Goal: Download file/media

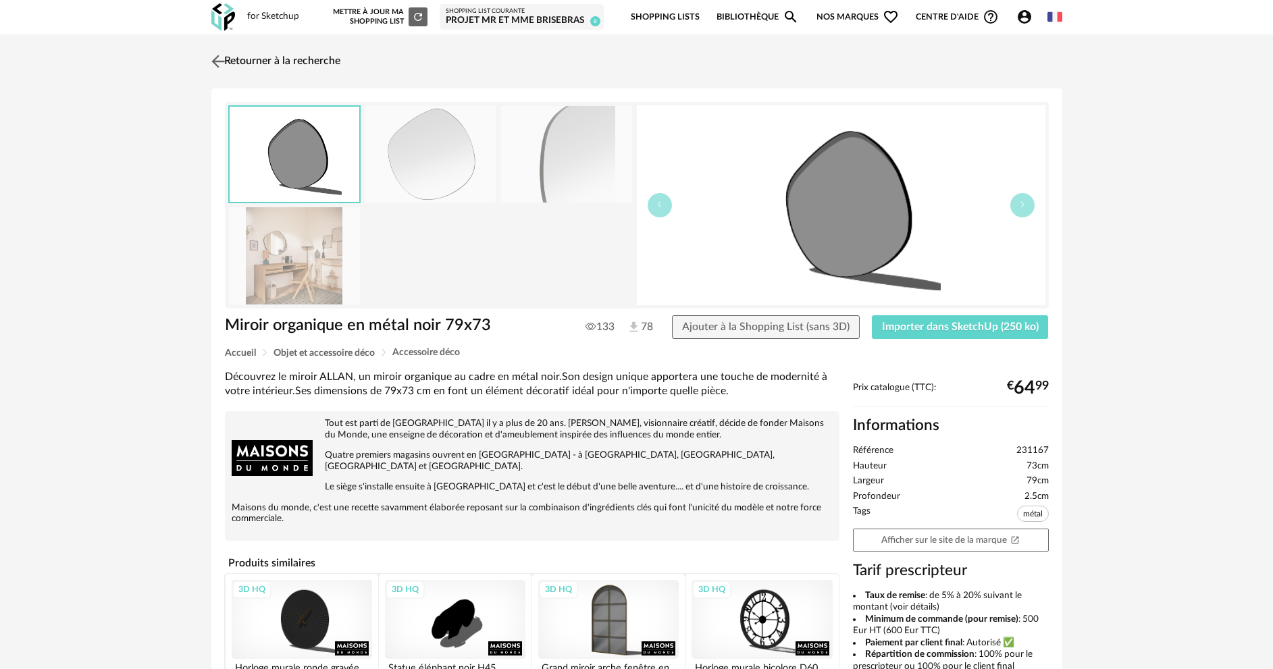
click at [224, 53] on img at bounding box center [218, 61] width 20 height 20
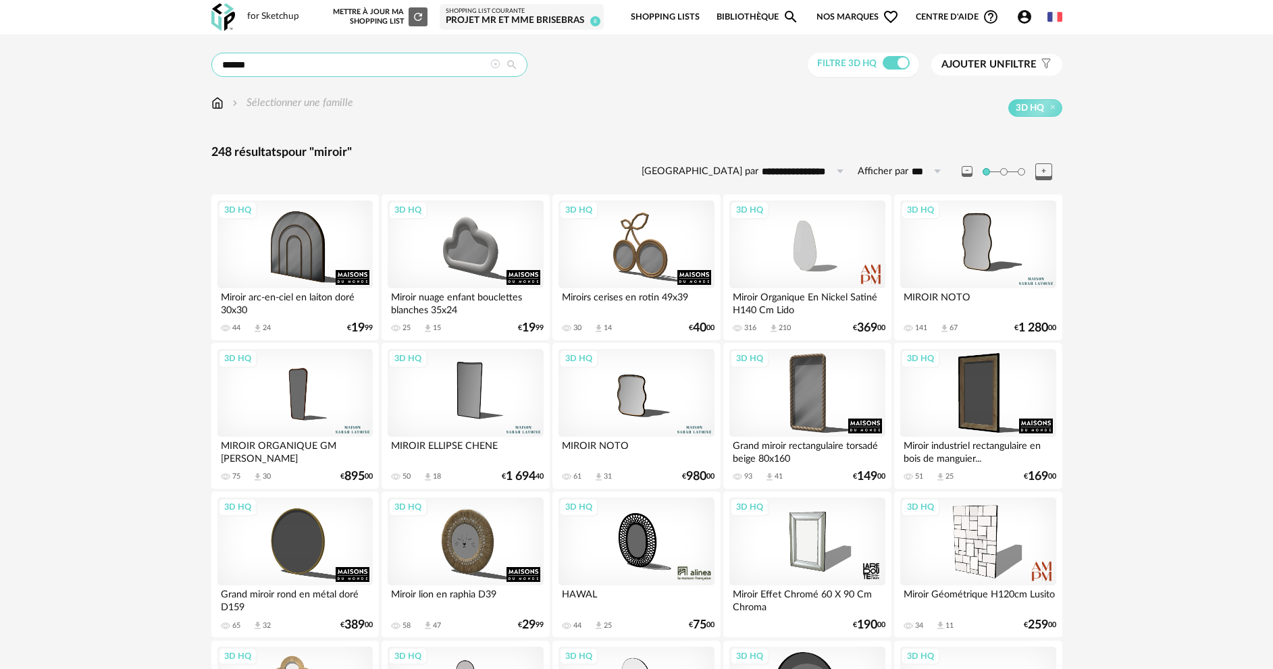
drag, startPoint x: 251, startPoint y: 61, endPoint x: 184, endPoint y: 66, distance: 67.0
type input "****"
type input "**********"
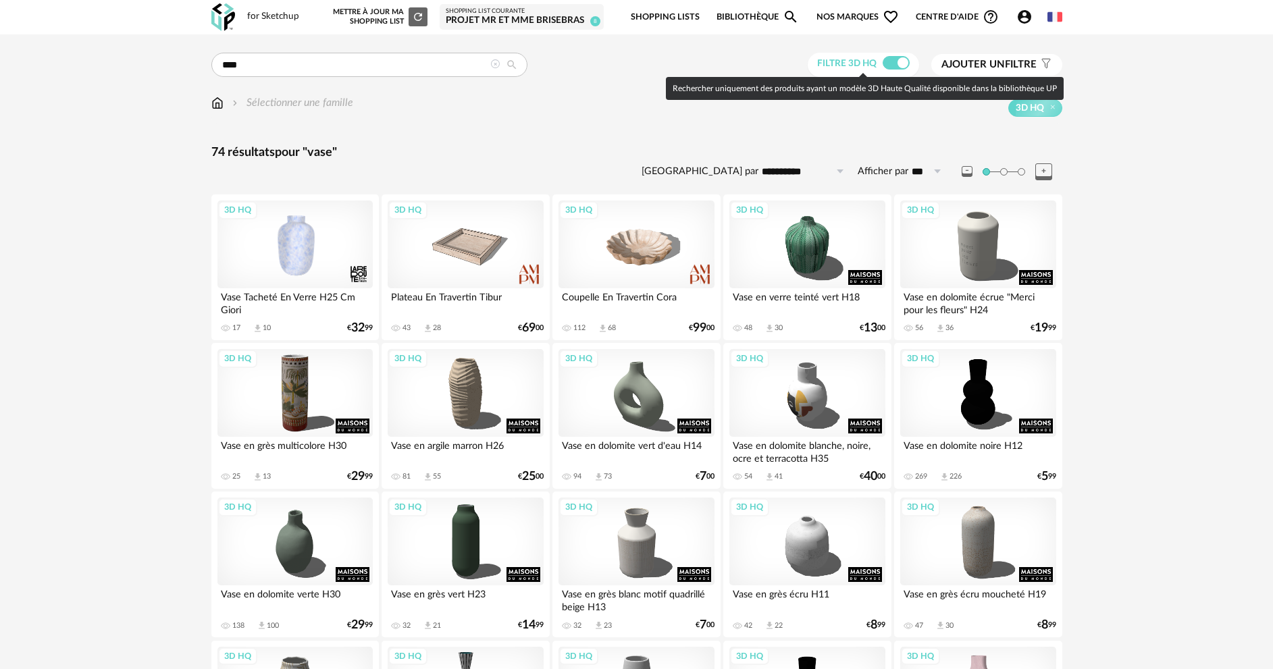
click at [894, 63] on span at bounding box center [896, 63] width 27 height 14
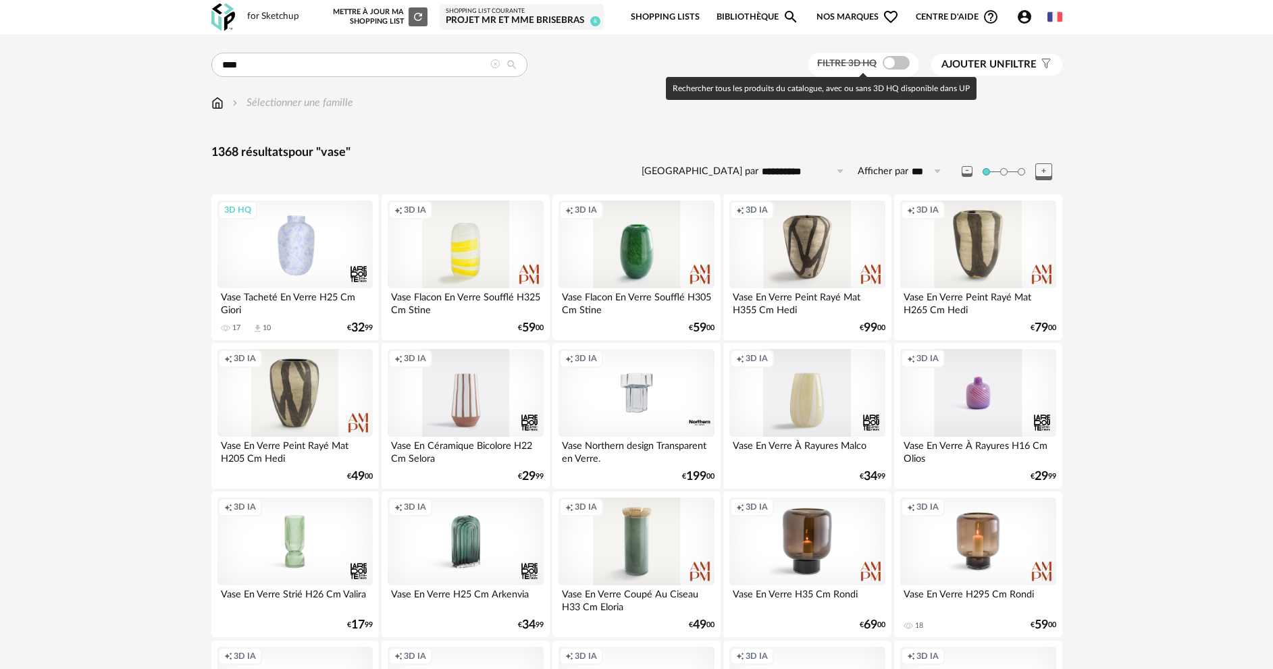
click at [896, 63] on span at bounding box center [896, 63] width 27 height 14
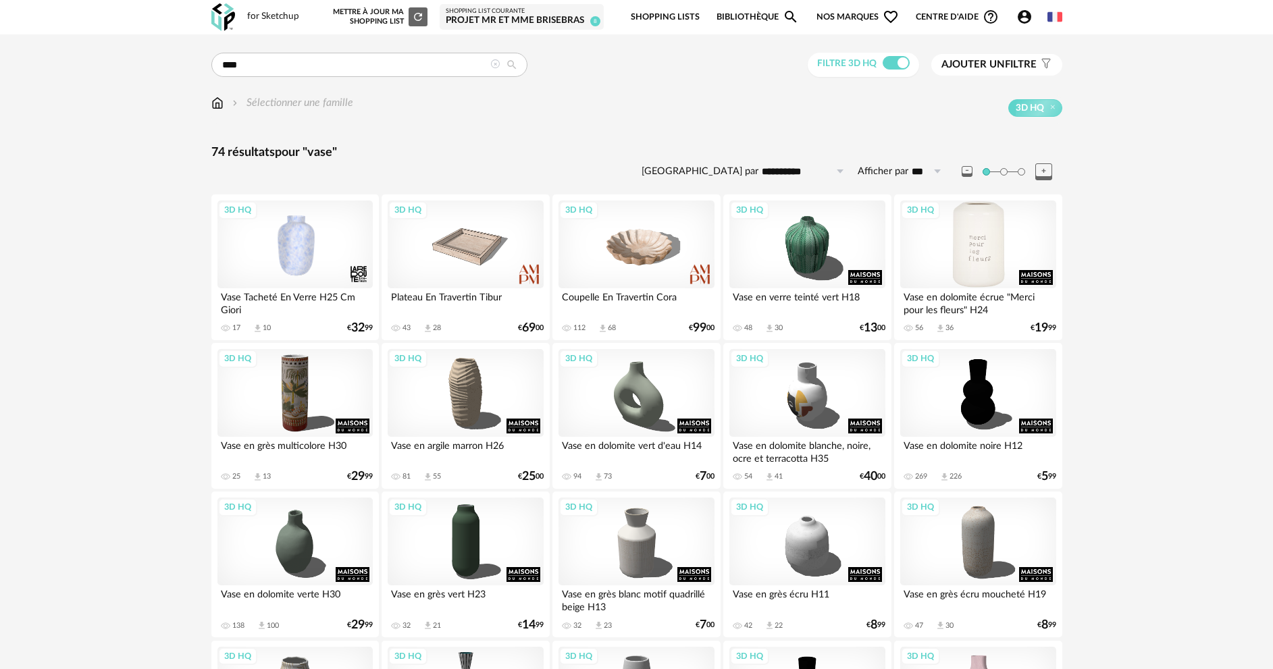
click at [955, 245] on div "3D HQ" at bounding box center [977, 245] width 155 height 88
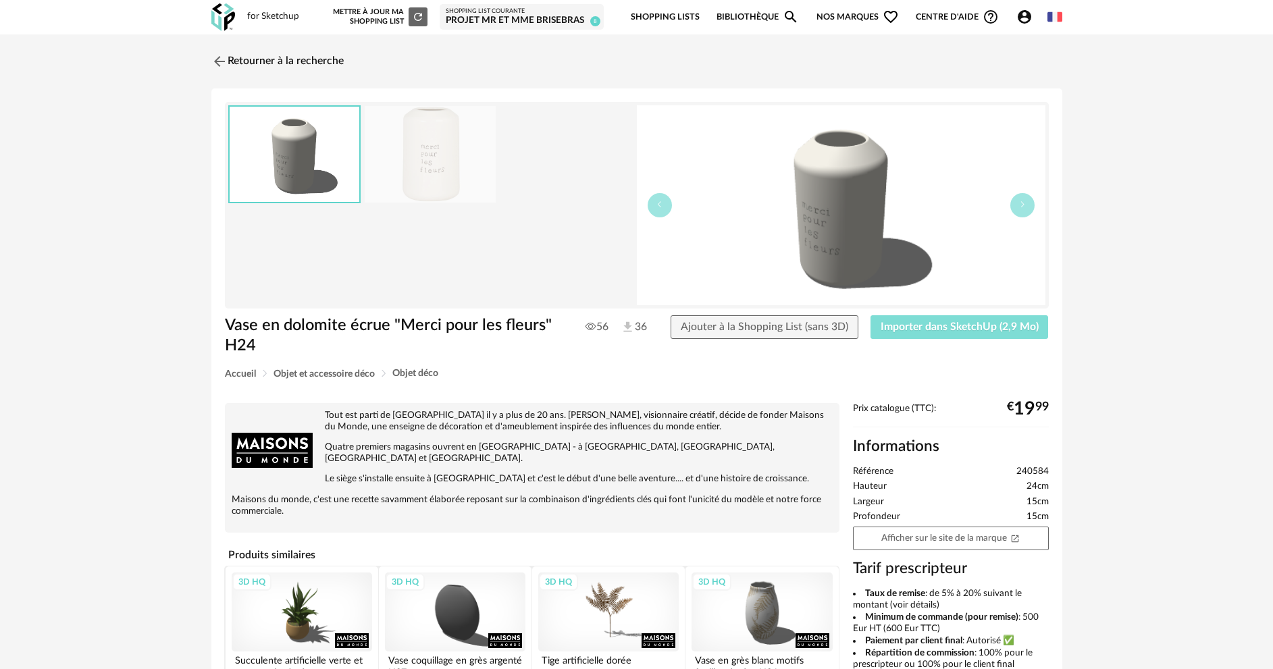
click at [953, 327] on span "Importer dans SketchUp (2,9 Mo)" at bounding box center [960, 326] width 158 height 11
click at [217, 66] on img at bounding box center [218, 61] width 20 height 20
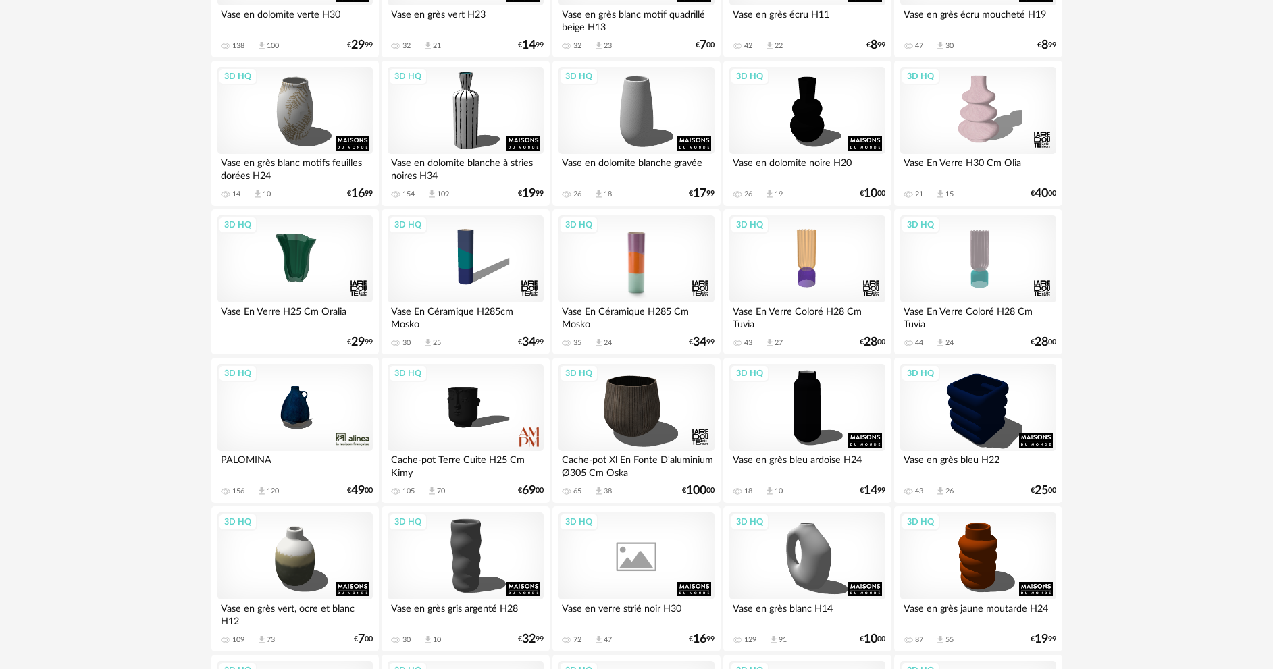
scroll to position [608, 0]
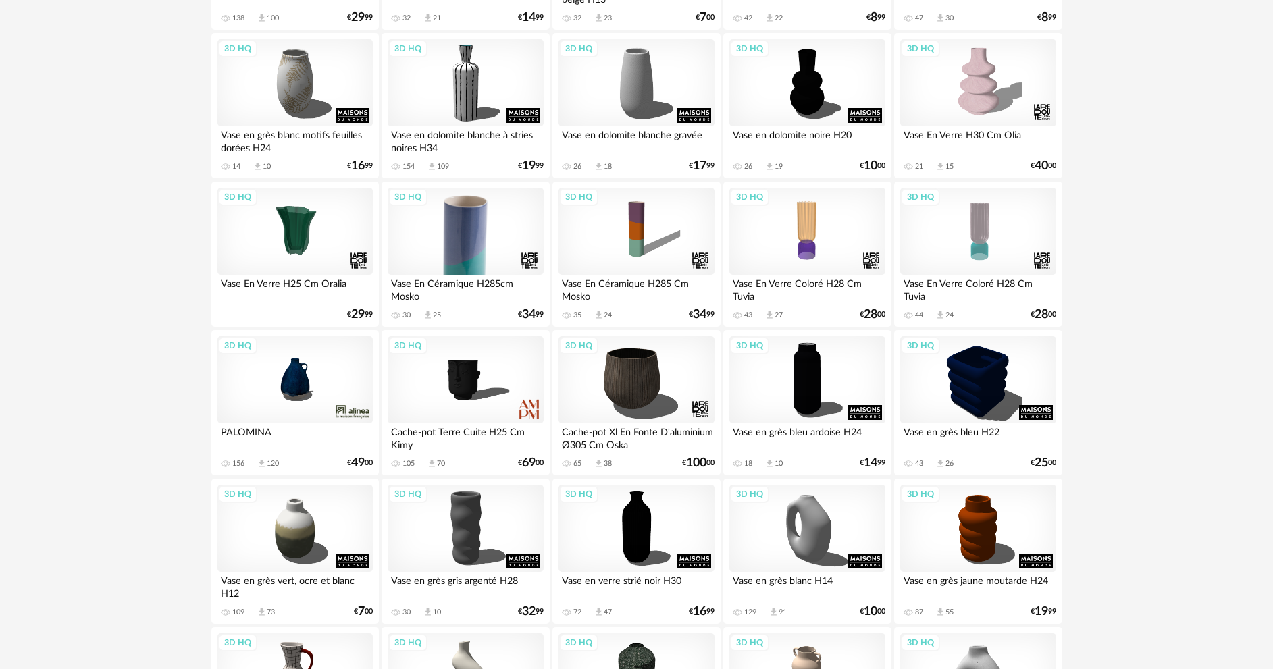
click at [475, 242] on div "3D HQ" at bounding box center [465, 232] width 155 height 88
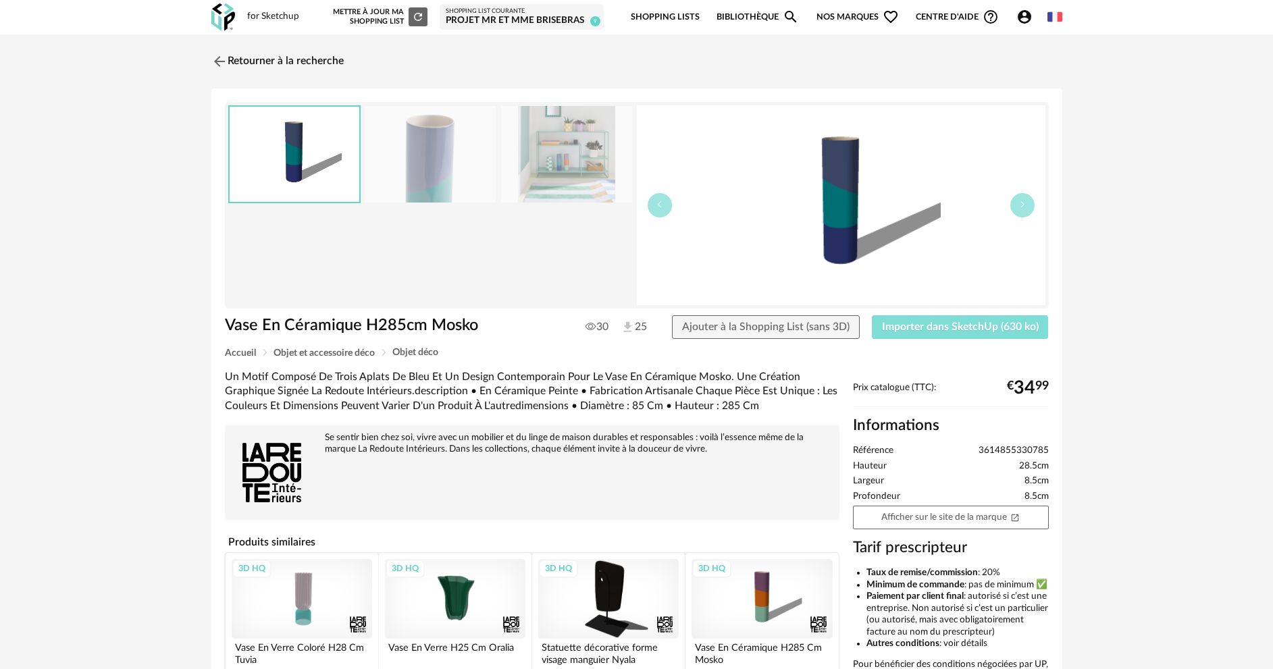
click at [888, 328] on span "Importer dans SketchUp (630 ko)" at bounding box center [960, 326] width 157 height 11
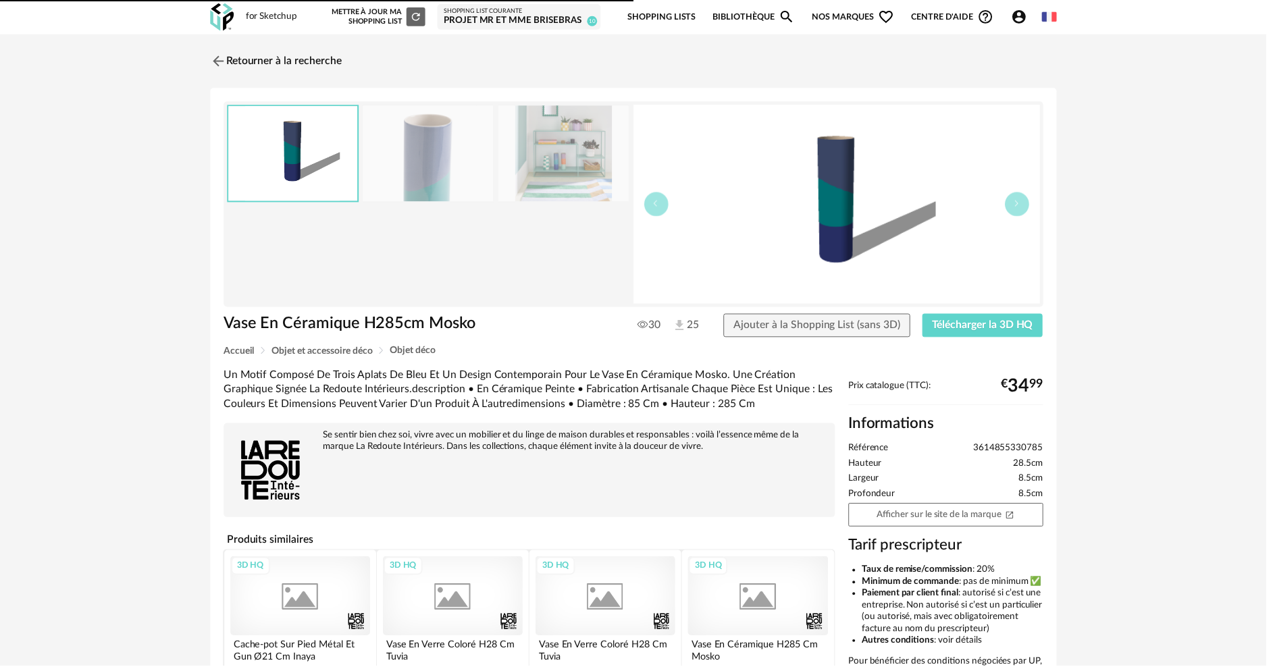
click at [217, 61] on img at bounding box center [219, 61] width 16 height 16
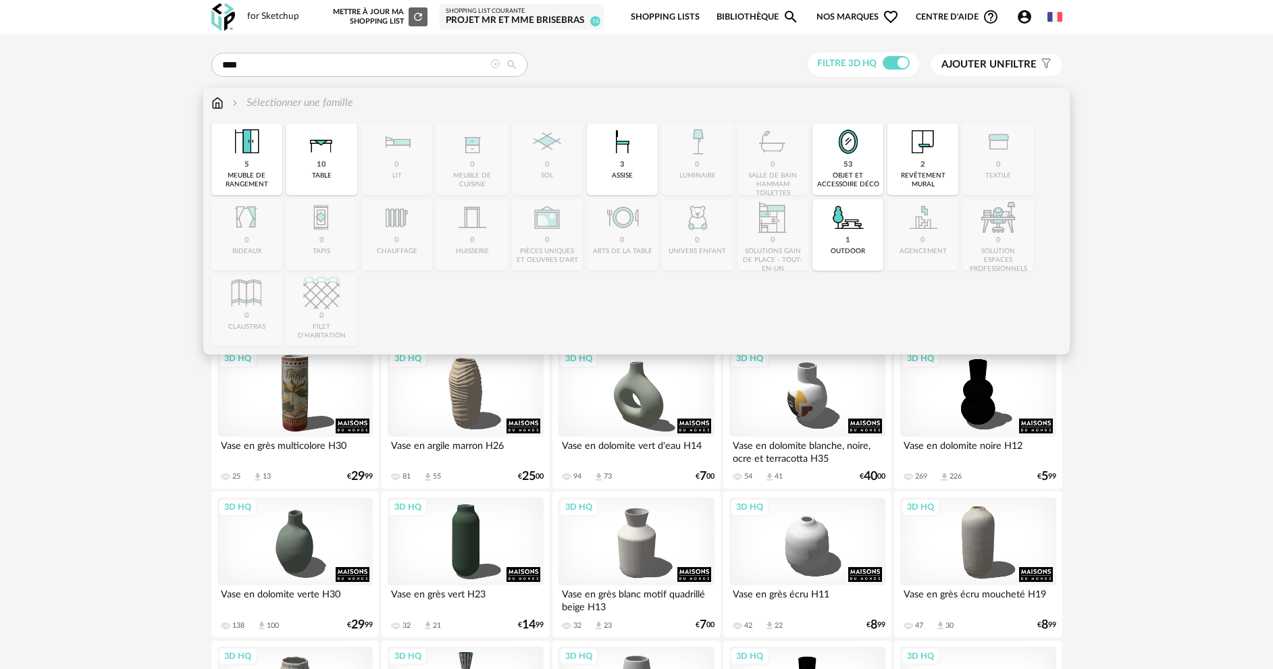
click at [217, 104] on img at bounding box center [217, 103] width 12 height 16
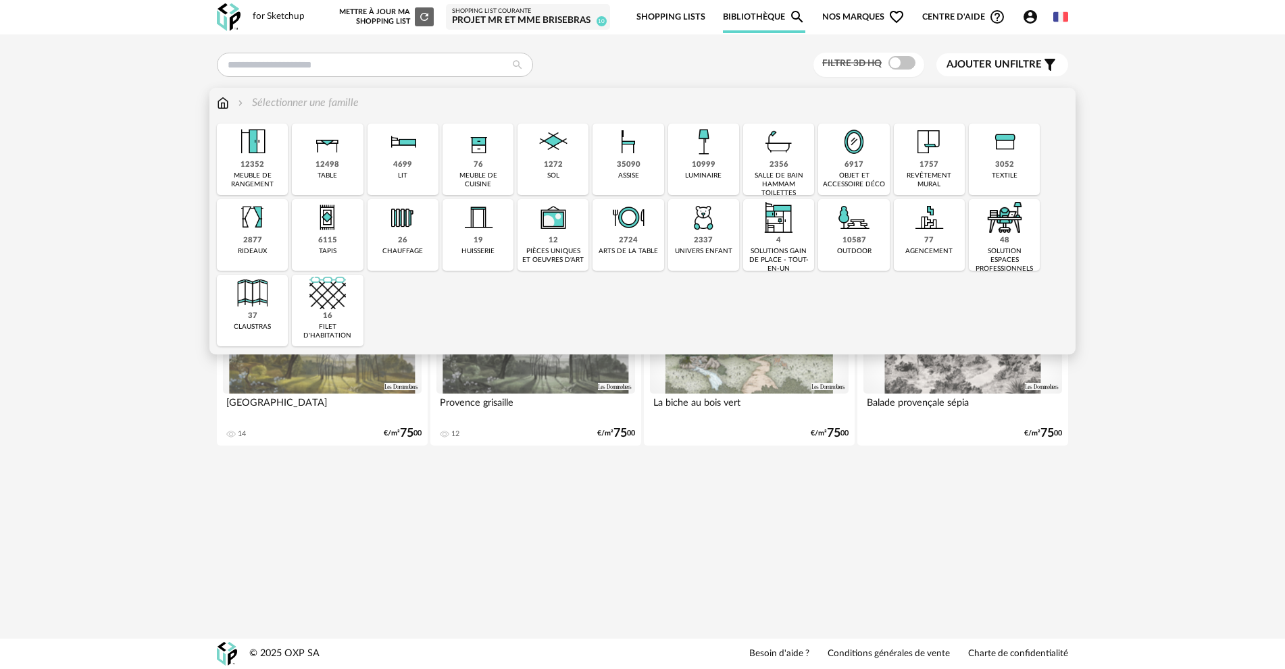
click at [330, 157] on img at bounding box center [327, 142] width 36 height 36
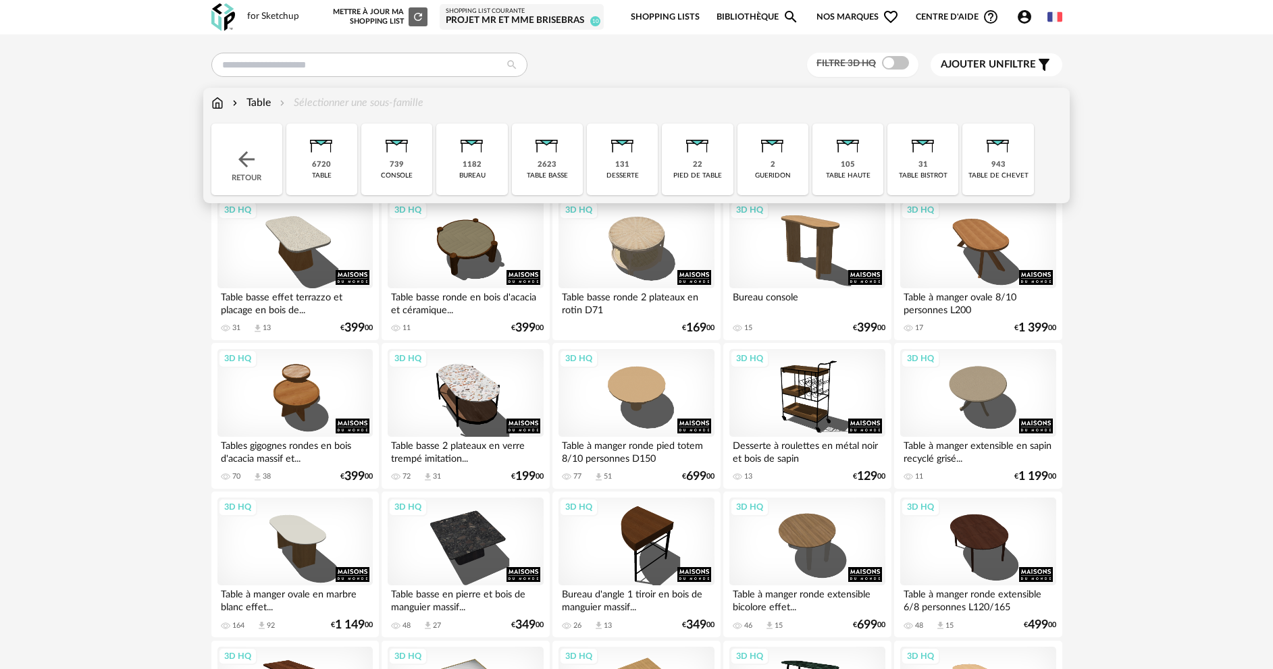
click at [538, 147] on img at bounding box center [547, 142] width 36 height 36
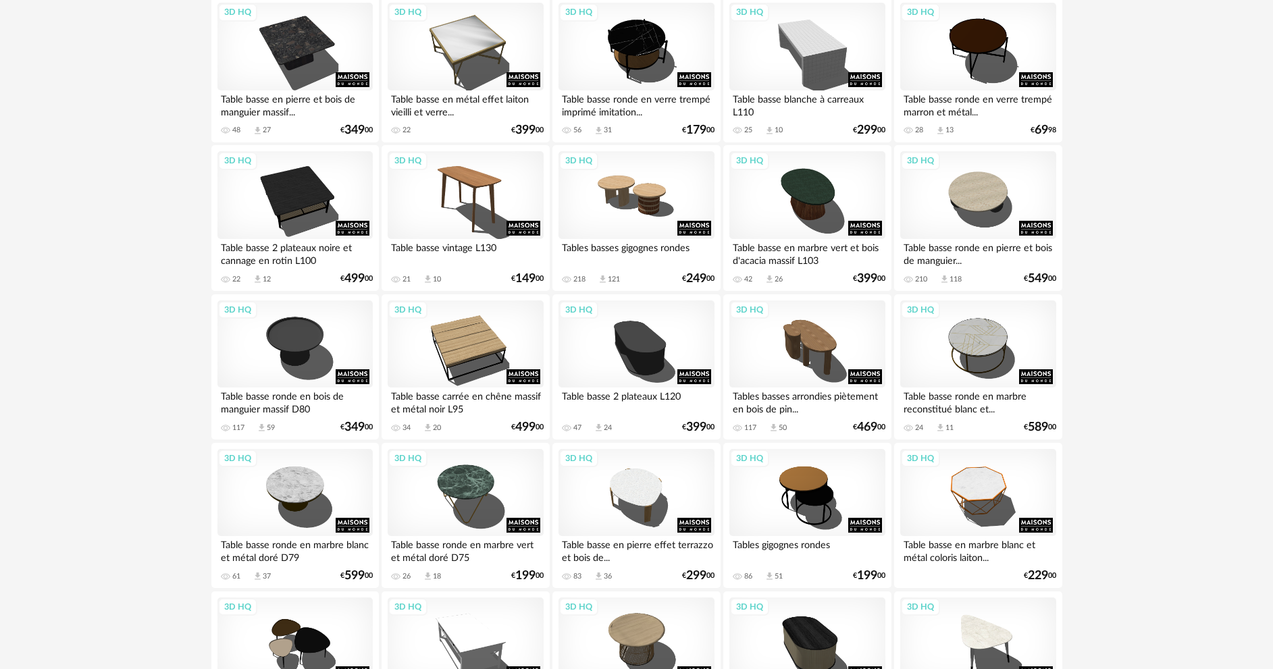
scroll to position [338, 0]
